Goal: Entertainment & Leisure: Consume media (video, audio)

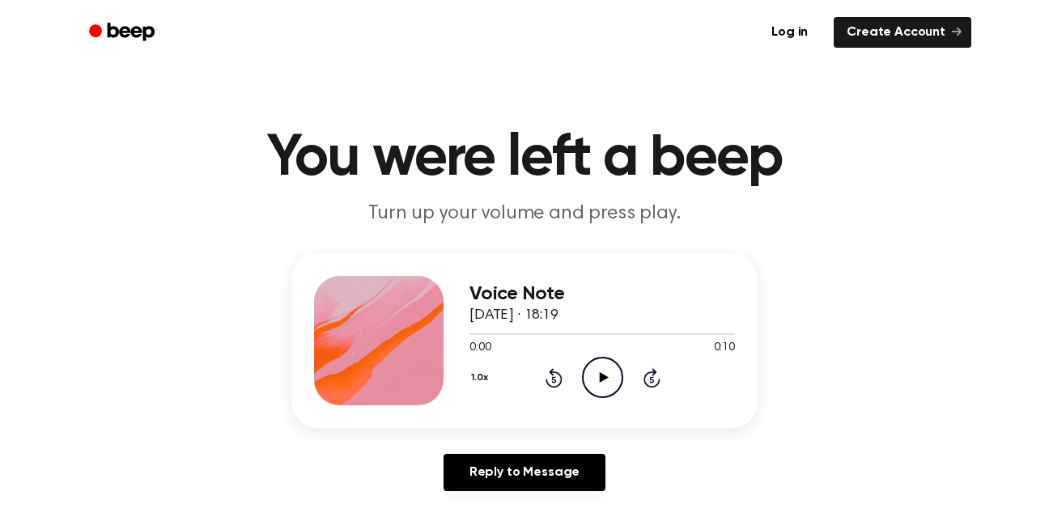
click at [601, 373] on icon "Play Audio" at bounding box center [602, 377] width 41 height 41
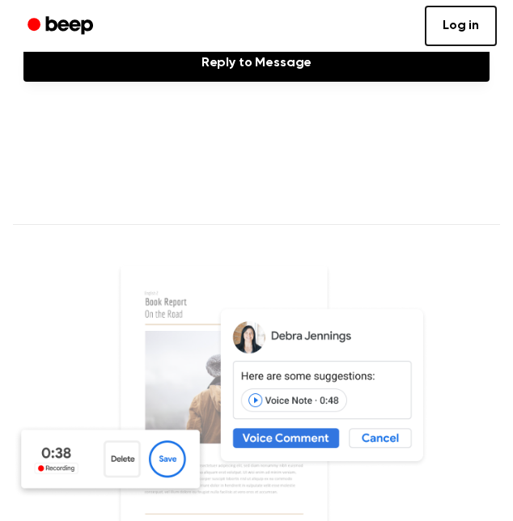
scroll to position [463, 0]
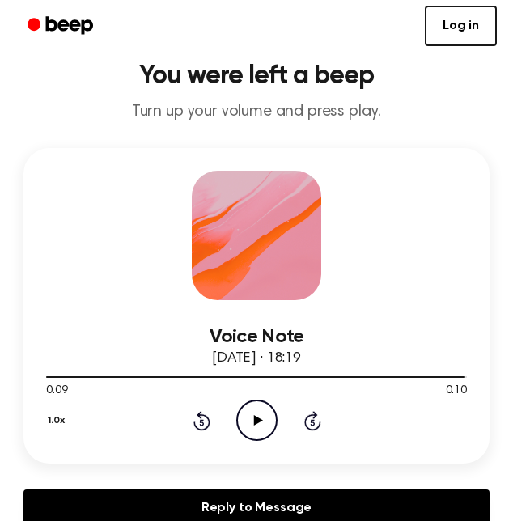
scroll to position [0, 0]
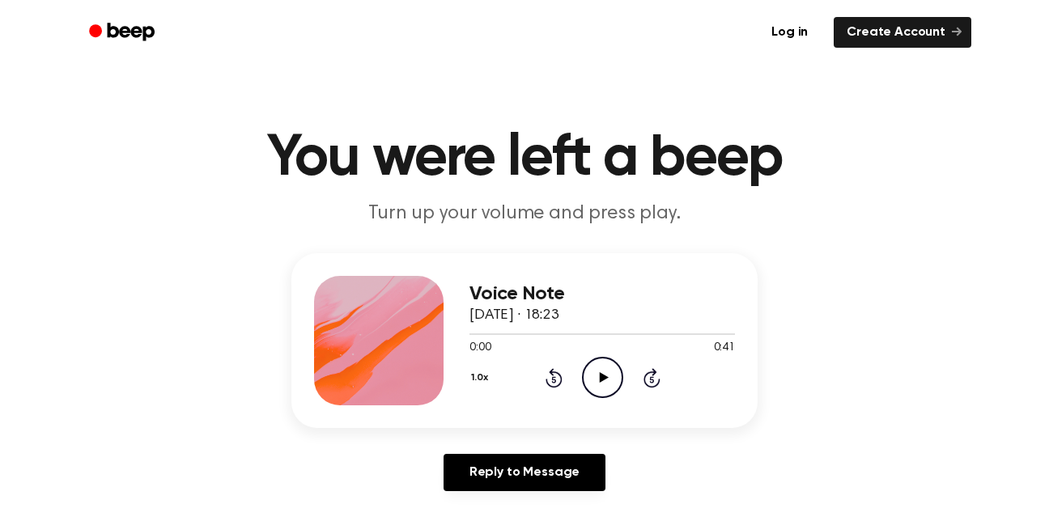
click at [599, 381] on icon "Play Audio" at bounding box center [602, 377] width 41 height 41
